Goal: Find specific page/section

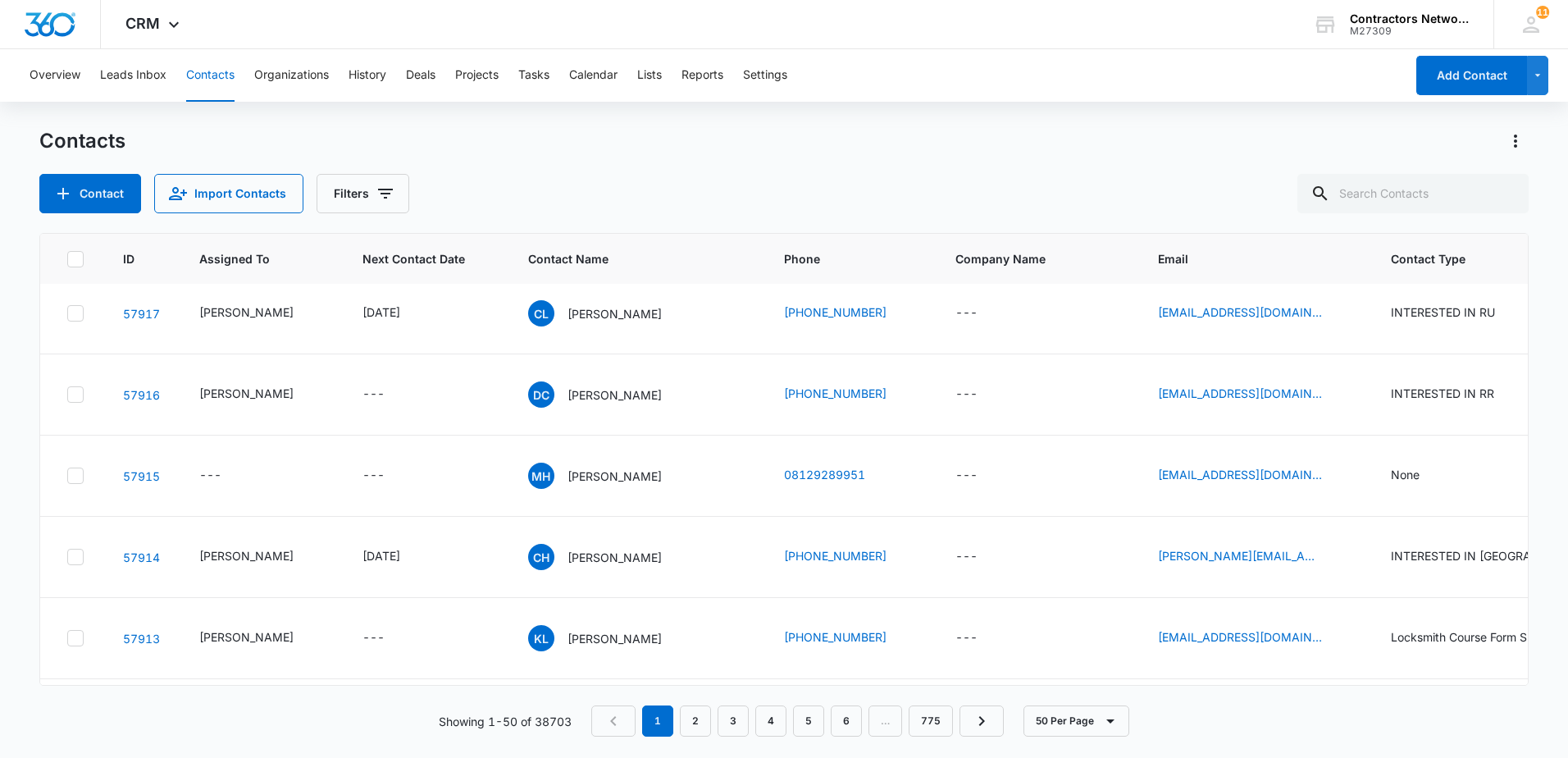
scroll to position [1230, 0]
click at [1440, 200] on input "text" at bounding box center [1412, 193] width 231 height 39
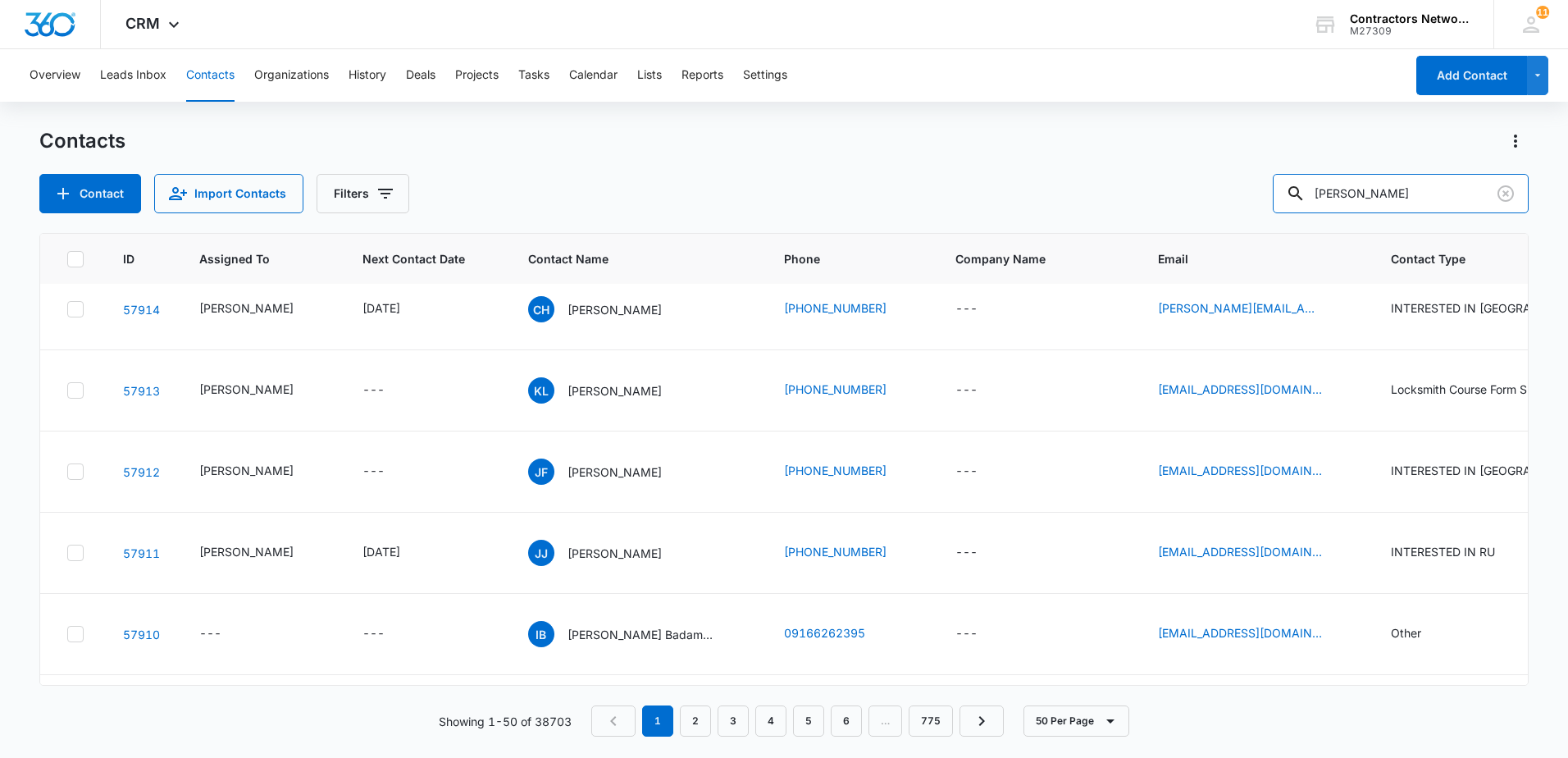
scroll to position [1558, 0]
type input "[PERSON_NAME]"
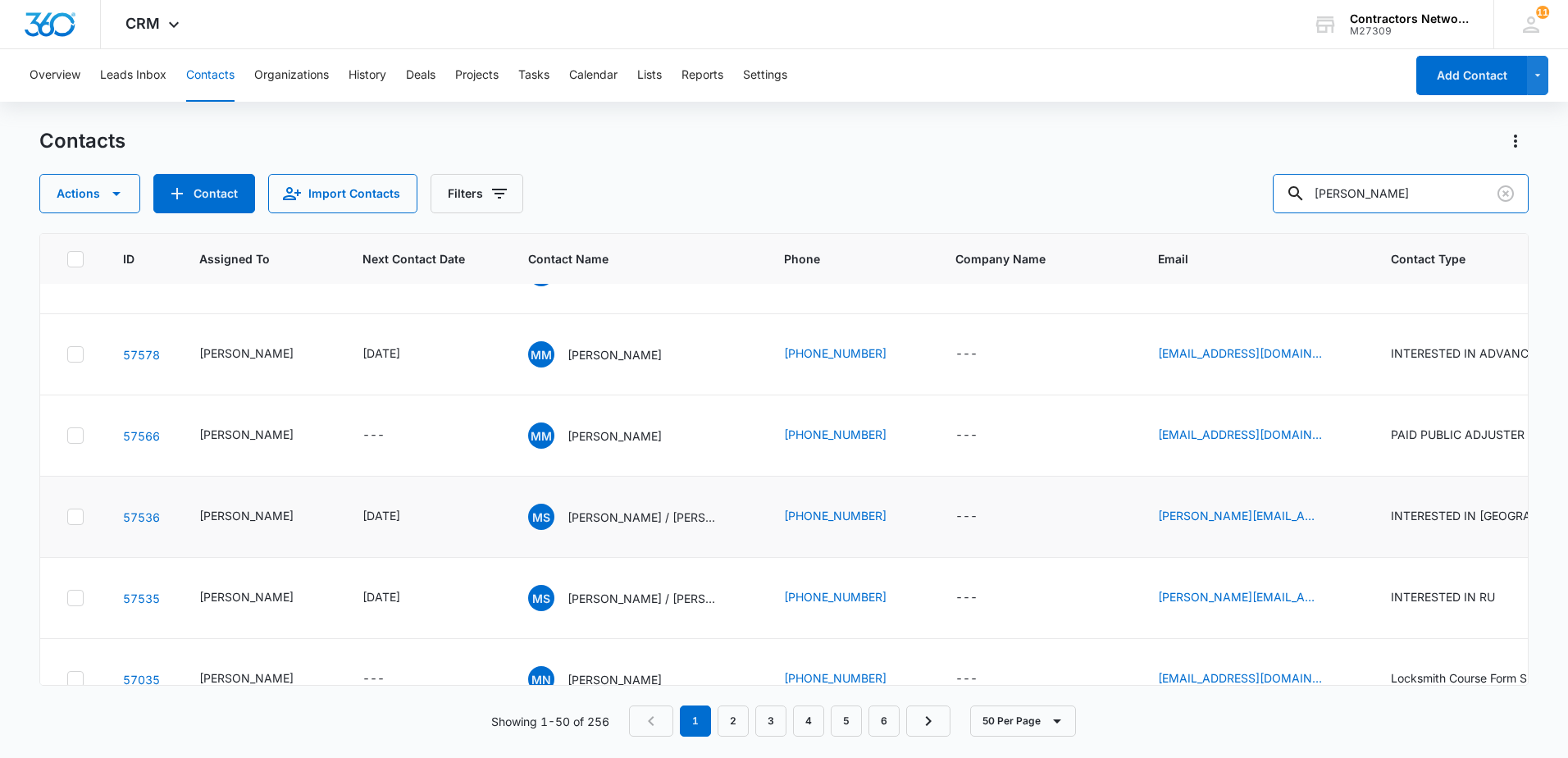
scroll to position [179, 0]
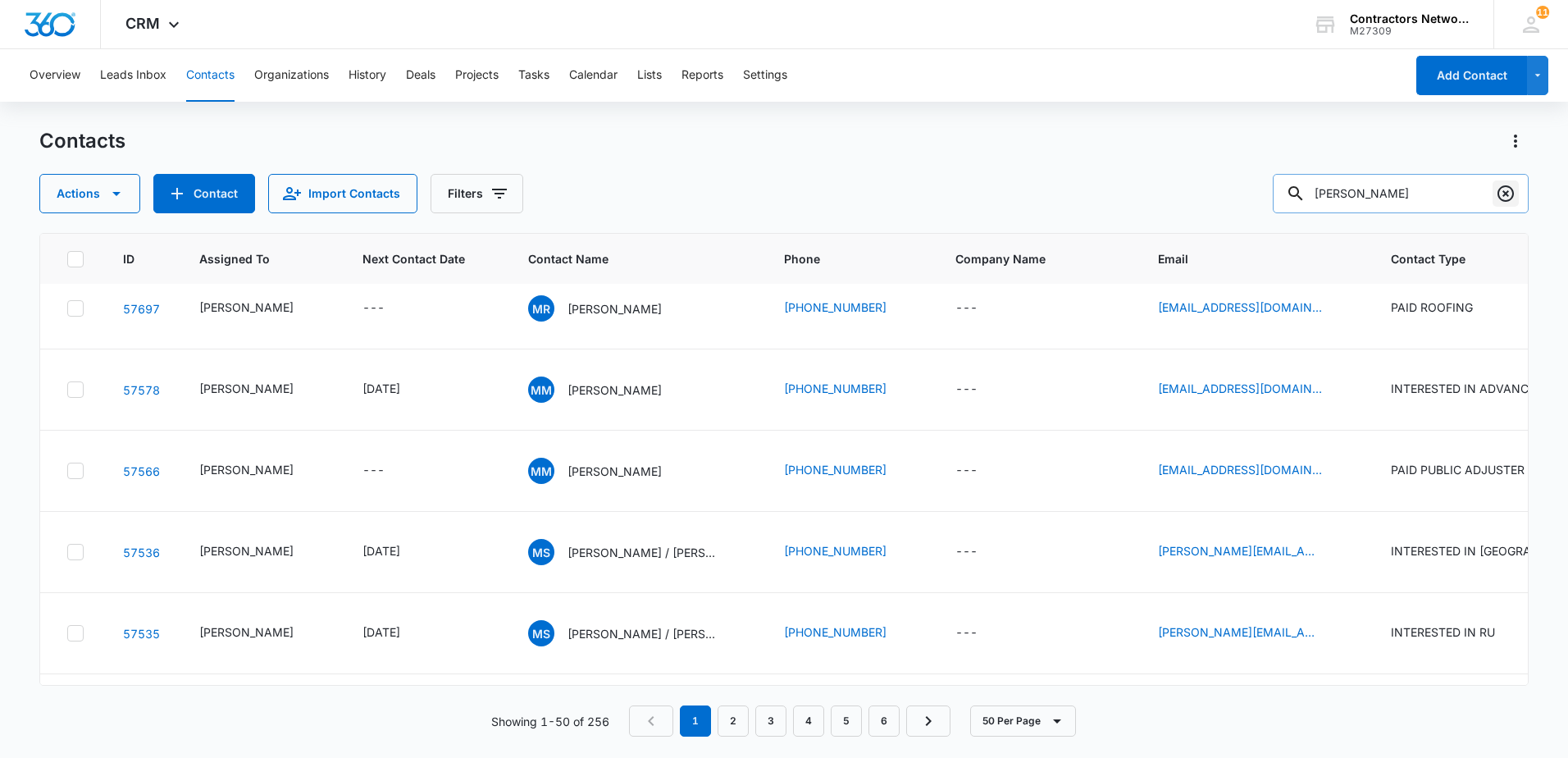
click at [1501, 197] on icon "Clear" at bounding box center [1506, 193] width 20 height 20
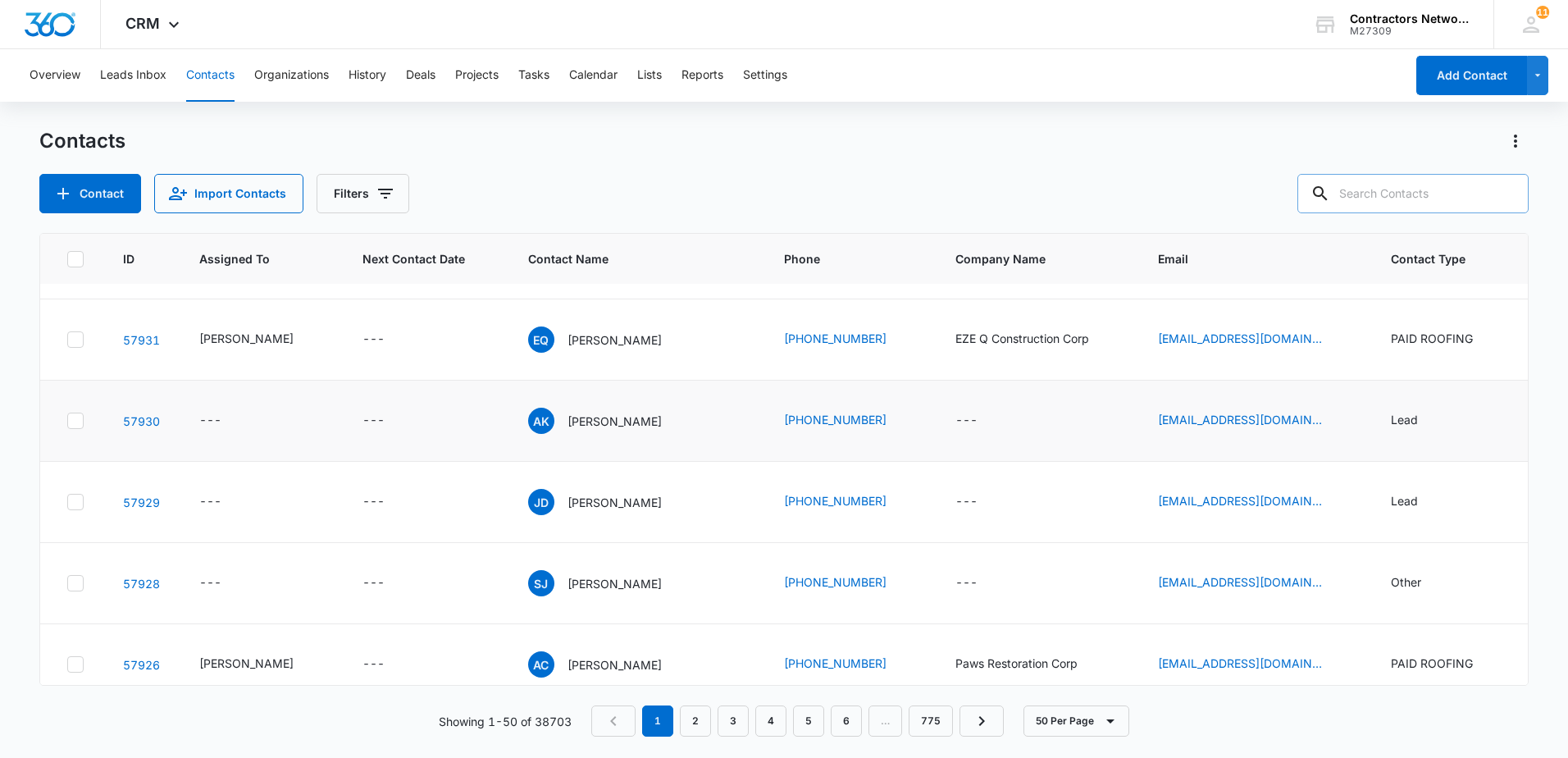
scroll to position [0, 0]
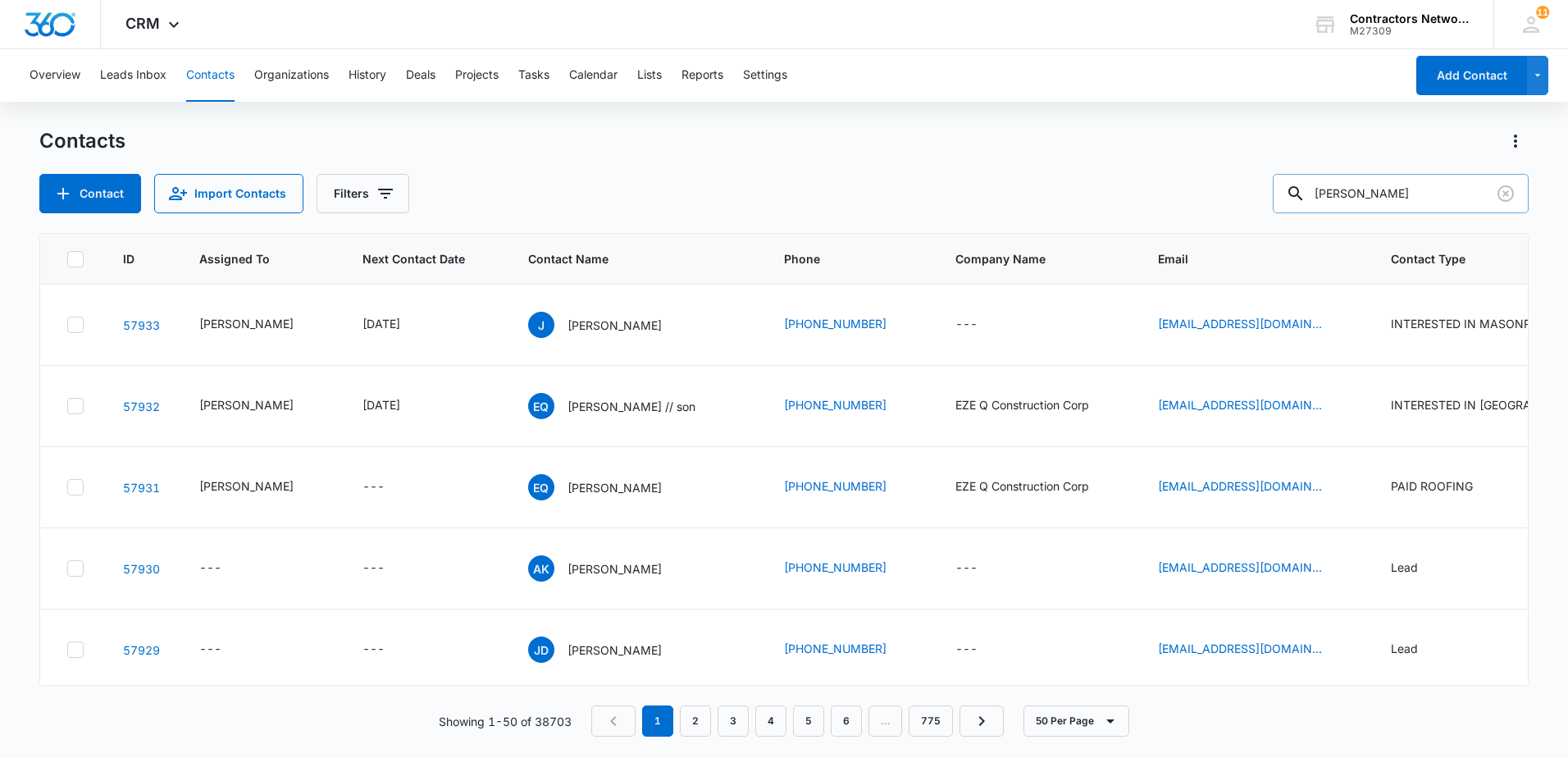
type input "[PERSON_NAME]"
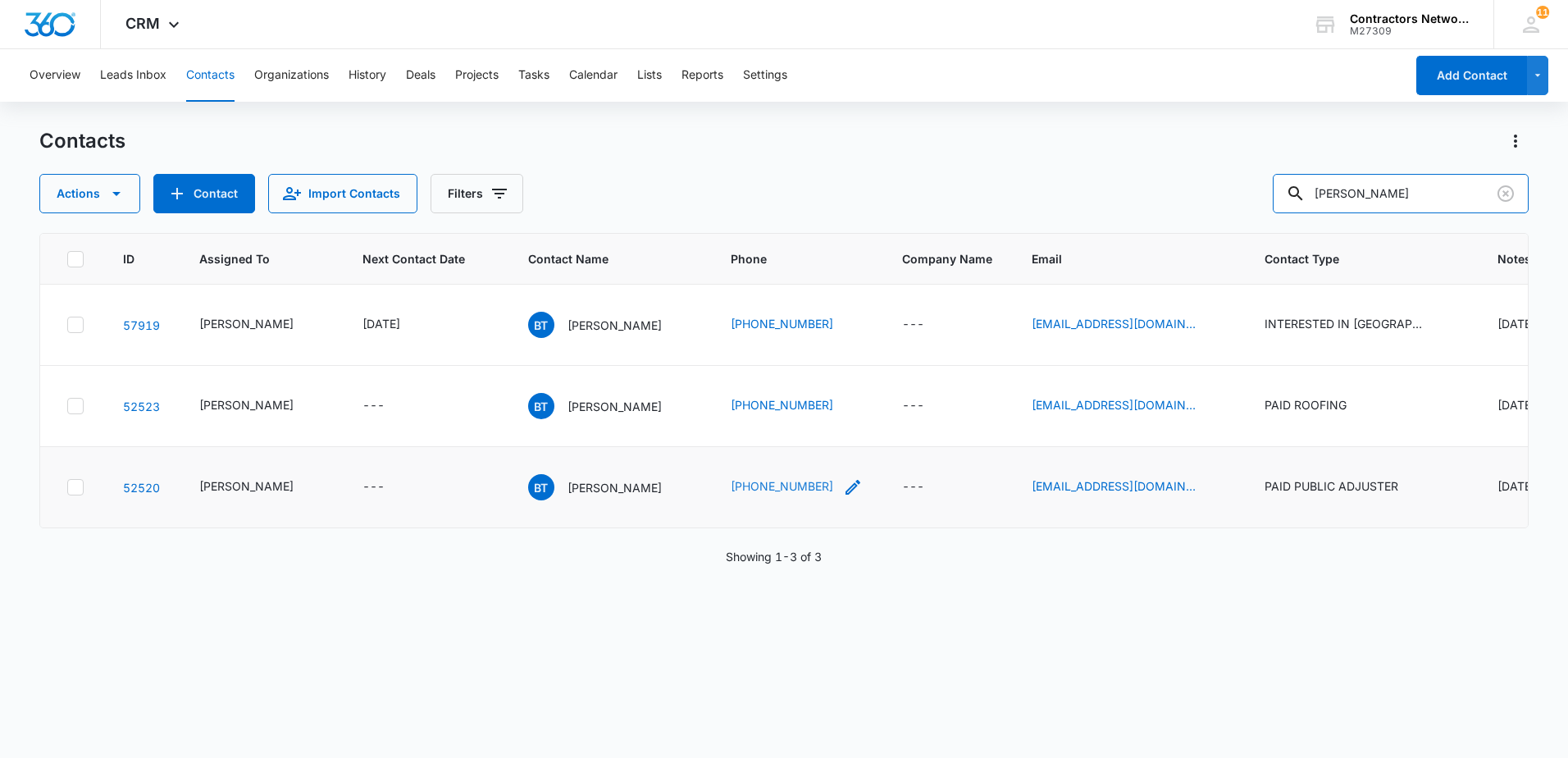
scroll to position [60, 0]
click at [1205, 497] on icon "Email - totalsolutioncleaning@gmail.com - Select to Edit Field" at bounding box center [1215, 487] width 20 height 20
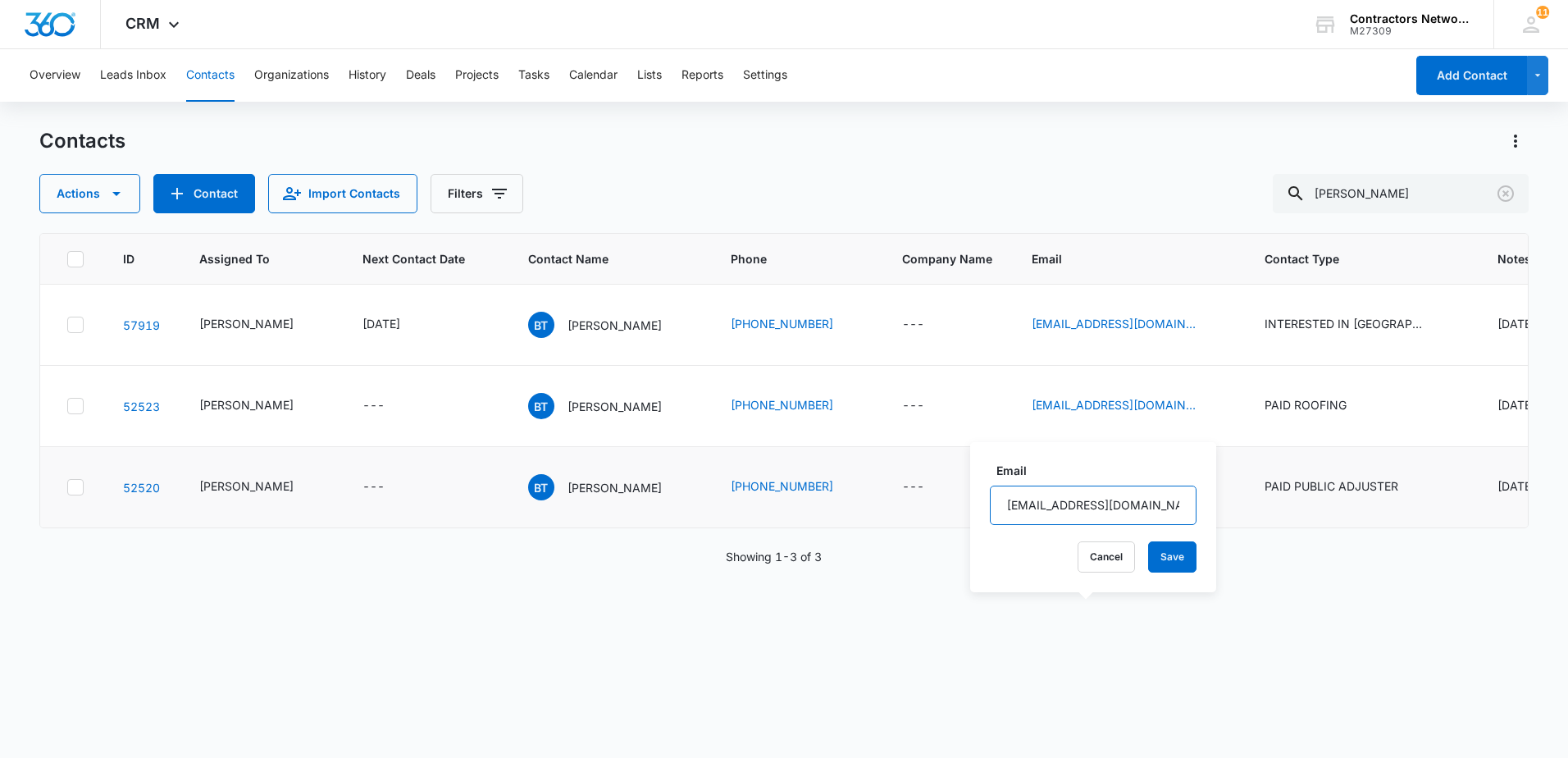
click at [1156, 510] on input "[EMAIL_ADDRESS][DOMAIN_NAME]" at bounding box center [1093, 505] width 207 height 39
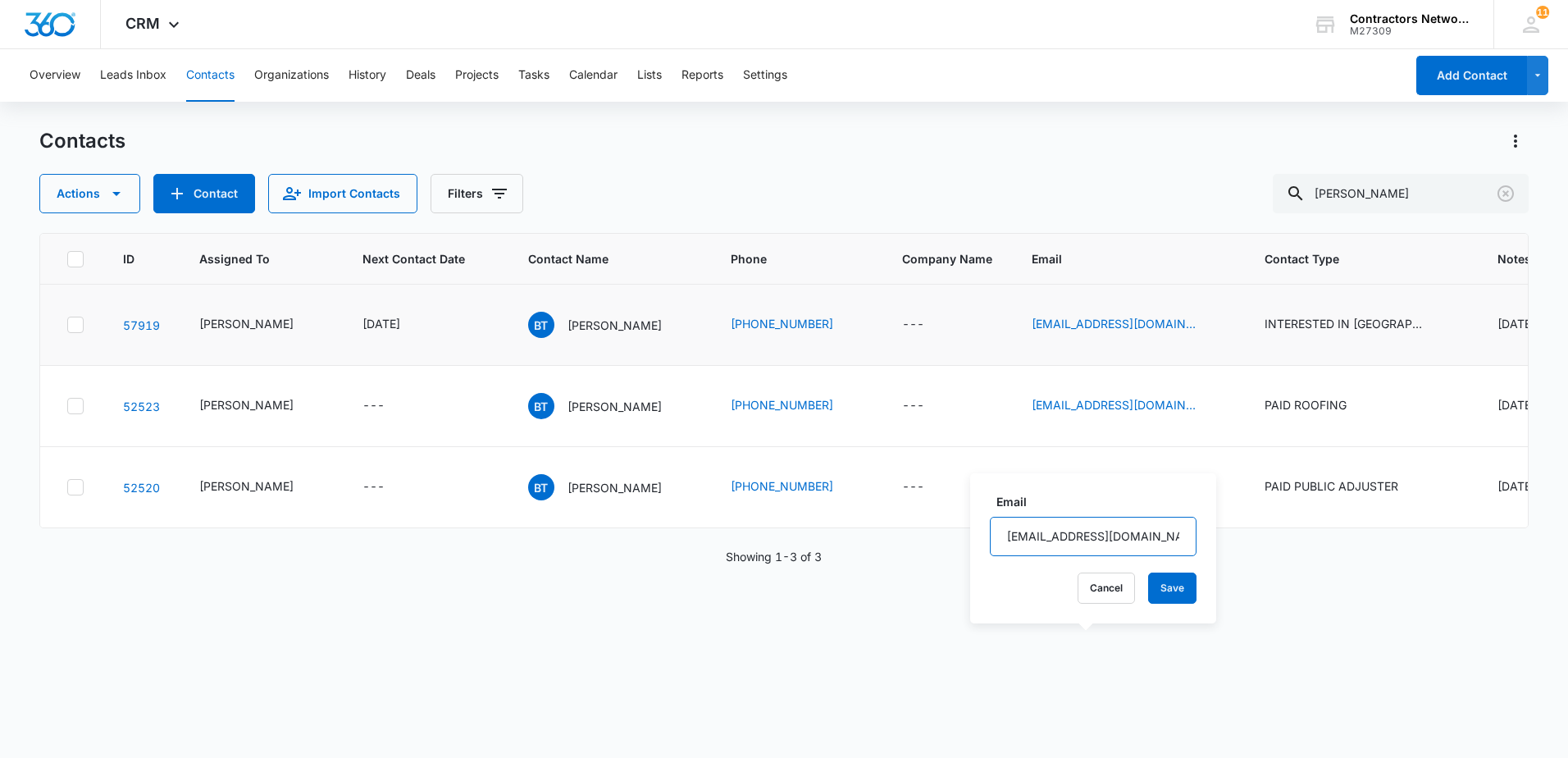
scroll to position [0, 0]
click at [1501, 193] on icon "Clear" at bounding box center [1506, 193] width 20 height 20
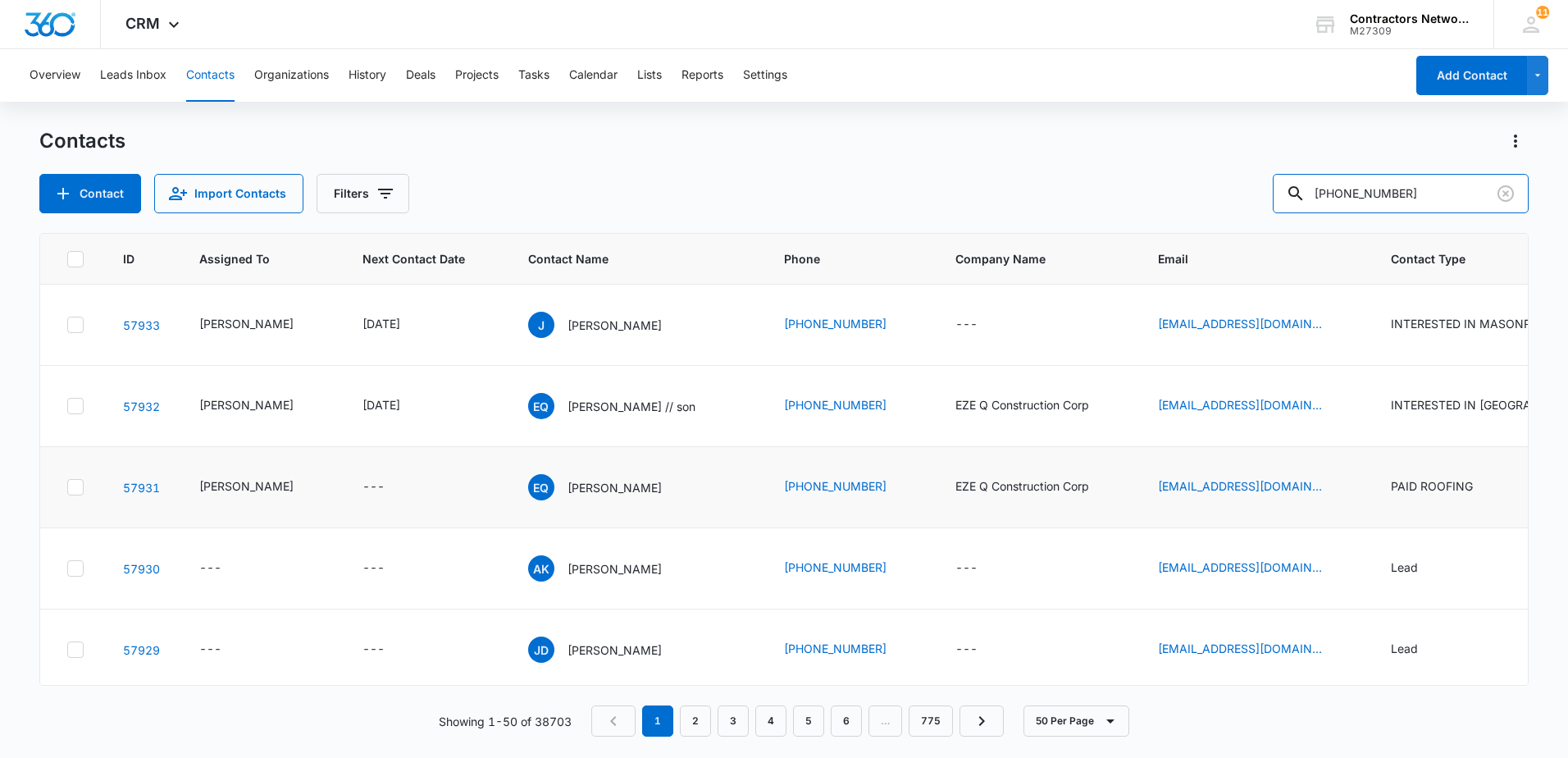
type input "[PHONE_NUMBER]"
